Goal: Task Accomplishment & Management: Use online tool/utility

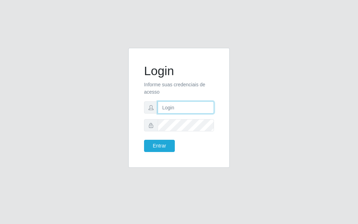
click at [174, 111] on input "text" at bounding box center [186, 107] width 56 height 12
drag, startPoint x: 104, startPoint y: 83, endPoint x: 105, endPoint y: 77, distance: 7.0
click at [104, 83] on div "Login Informe suas credenciais de acesso Entrar" at bounding box center [178, 112] width 335 height 128
click at [327, 111] on div "Login Informe suas credenciais de acesso Entrar" at bounding box center [178, 112] width 335 height 128
drag, startPoint x: 327, startPoint y: 111, endPoint x: 279, endPoint y: 109, distance: 47.9
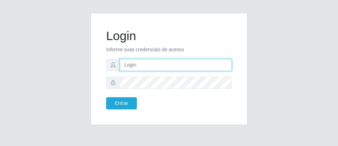
click at [150, 65] on input "text" at bounding box center [176, 65] width 112 height 12
type input "luiz@divinofogao"
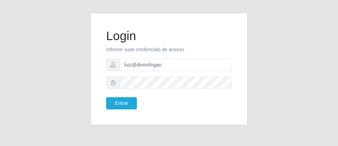
click at [111, 83] on icon at bounding box center [113, 82] width 5 height 5
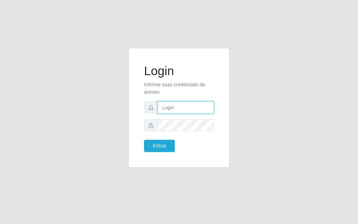
click at [167, 111] on input "text" at bounding box center [186, 107] width 56 height 12
type input "luiz@divinofogao"
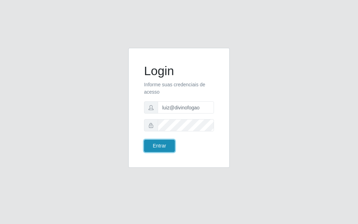
click at [152, 147] on button "Entrar" at bounding box center [159, 146] width 31 height 12
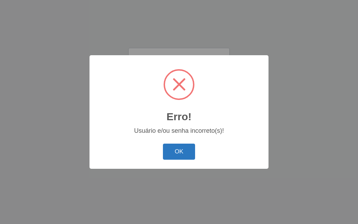
click at [187, 150] on button "OK" at bounding box center [179, 152] width 32 height 16
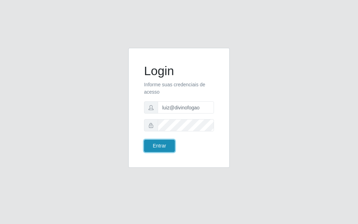
click at [158, 146] on button "Entrar" at bounding box center [159, 146] width 31 height 12
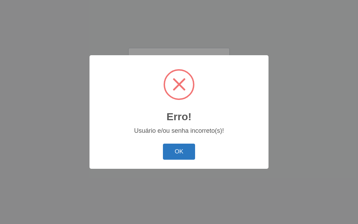
click at [176, 150] on button "OK" at bounding box center [179, 152] width 32 height 16
click at [188, 153] on button "OK" at bounding box center [179, 152] width 32 height 16
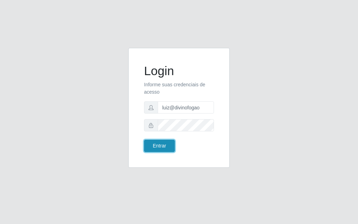
click at [160, 141] on button "Entrar" at bounding box center [159, 146] width 31 height 12
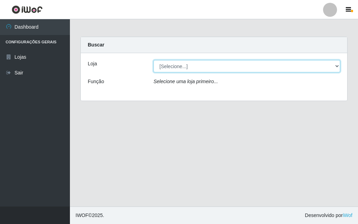
drag, startPoint x: 224, startPoint y: 65, endPoint x: 221, endPoint y: 68, distance: 4.8
click at [224, 65] on select "[Selecione...] Divino Fogão - Campina Grande" at bounding box center [246, 66] width 187 height 12
select select "499"
click at [153, 60] on select "[Selecione...] Divino Fogão - Campina Grande" at bounding box center [246, 66] width 187 height 12
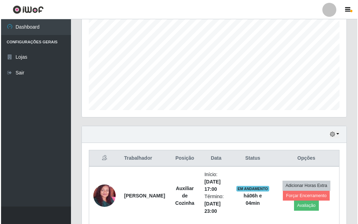
scroll to position [174, 0]
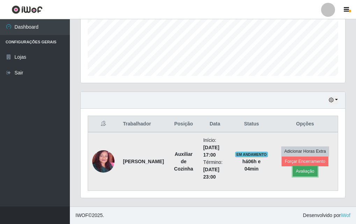
click at [303, 167] on button "Avaliação" at bounding box center [305, 171] width 25 height 10
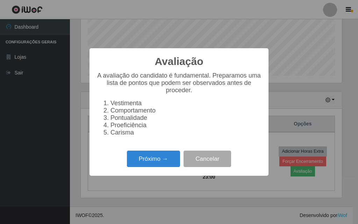
scroll to position [145, 261]
click at [157, 166] on button "Próximo →" at bounding box center [153, 159] width 53 height 16
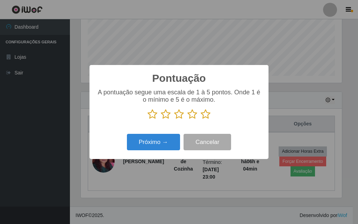
click at [204, 115] on icon at bounding box center [206, 114] width 10 height 10
click at [201, 119] on input "radio" at bounding box center [201, 119] width 0 height 0
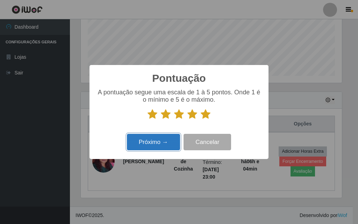
click at [164, 147] on button "Próximo →" at bounding box center [153, 142] width 53 height 16
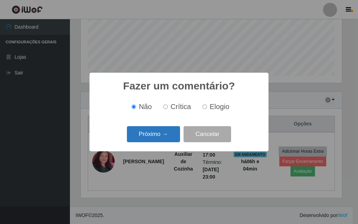
click at [161, 135] on button "Próximo →" at bounding box center [153, 134] width 53 height 16
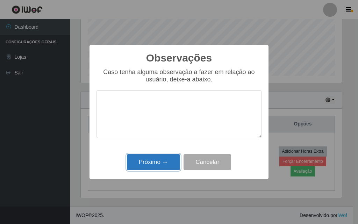
click at [164, 159] on button "Próximo →" at bounding box center [153, 162] width 53 height 16
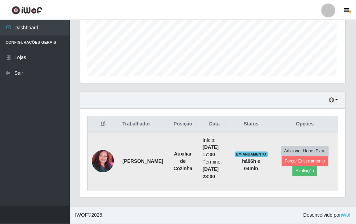
scroll to position [145, 264]
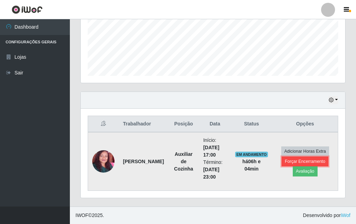
click at [291, 160] on button "Forçar Encerramento" at bounding box center [305, 162] width 47 height 10
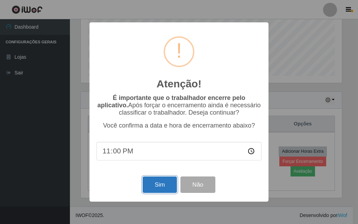
click at [150, 185] on button "Sim" at bounding box center [160, 184] width 34 height 16
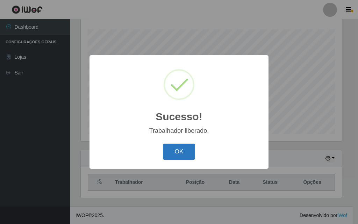
click at [176, 150] on button "OK" at bounding box center [179, 152] width 32 height 16
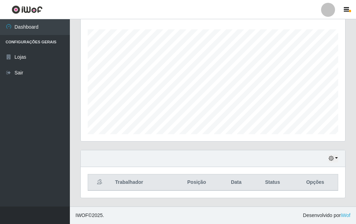
scroll to position [145, 264]
